Goal: Check status: Check status

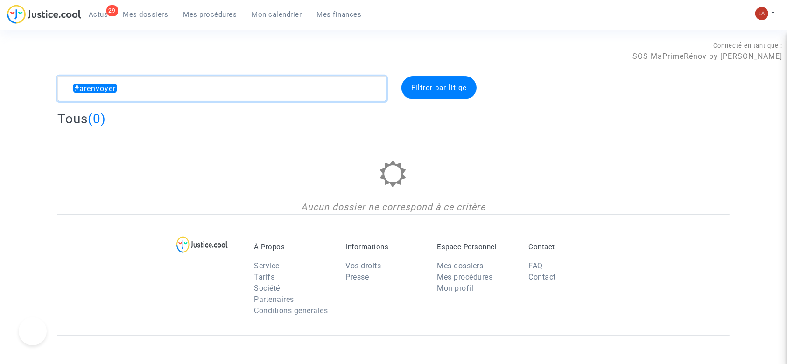
click at [130, 97] on textarea at bounding box center [221, 88] width 329 height 25
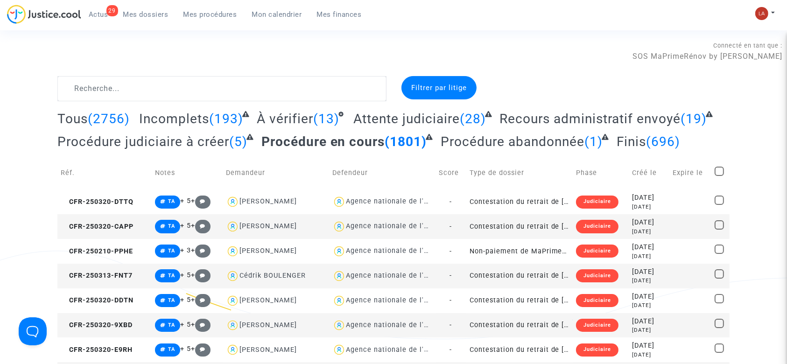
click at [205, 21] on div "29 Actus Mes dossiers Mes procédures Mon calendrier Mes finances" at bounding box center [188, 18] width 362 height 26
click at [203, 21] on div "29 Actus Mes dossiers Mes procédures Mon calendrier Mes finances" at bounding box center [188, 18] width 362 height 26
click at [198, 16] on span "Mes procédures" at bounding box center [210, 14] width 54 height 8
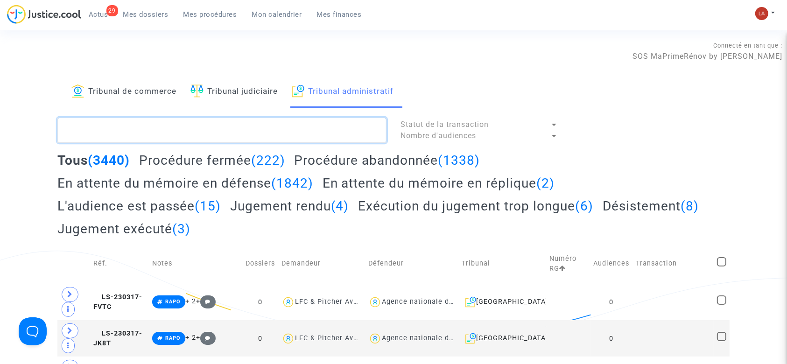
click at [208, 127] on textarea at bounding box center [221, 130] width 329 height 25
paste textarea "2502881"
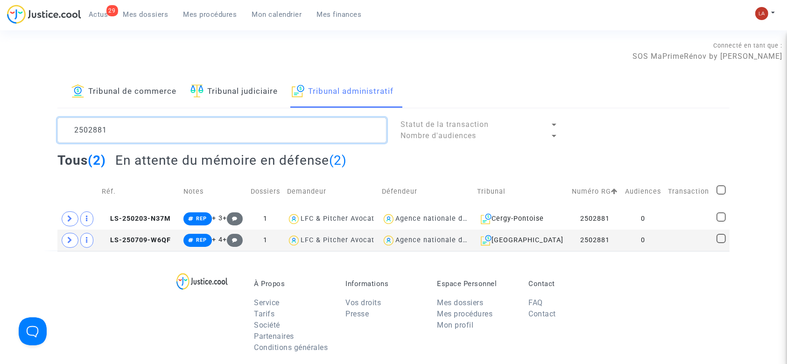
type textarea "2502881"
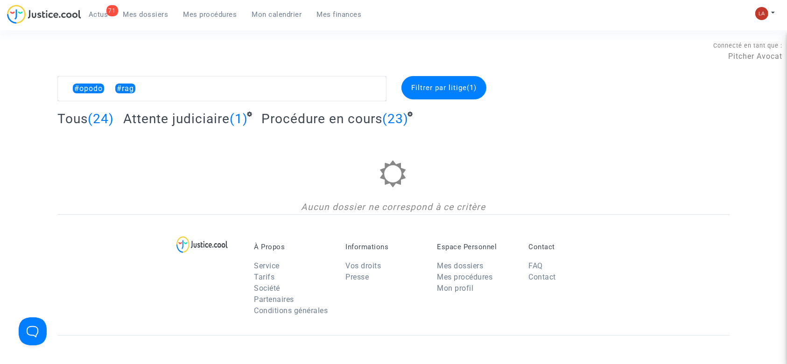
type textarea "RE"
